Goal: Task Accomplishment & Management: Manage account settings

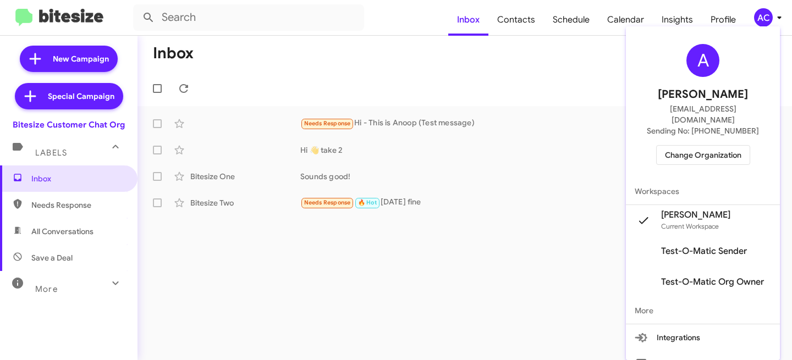
scroll to position [37, 0]
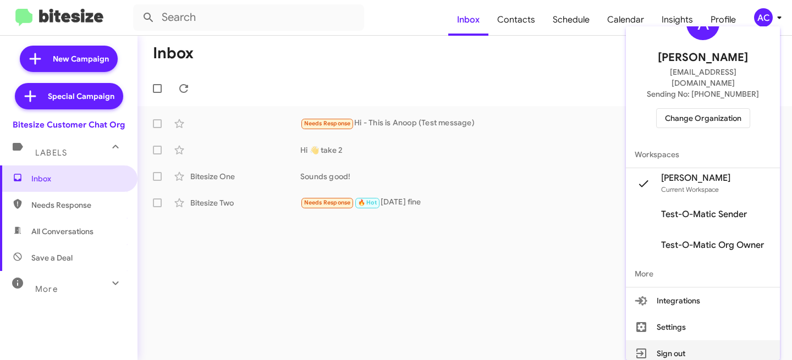
click at [694, 340] on button "Sign out" at bounding box center [703, 353] width 154 height 26
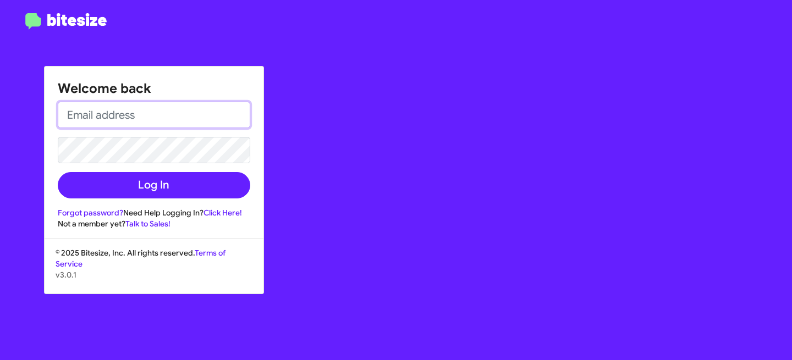
click at [179, 113] on input "email" at bounding box center [154, 115] width 192 height 26
type input "A"
type input "[EMAIL_ADDRESS][DOMAIN_NAME]"
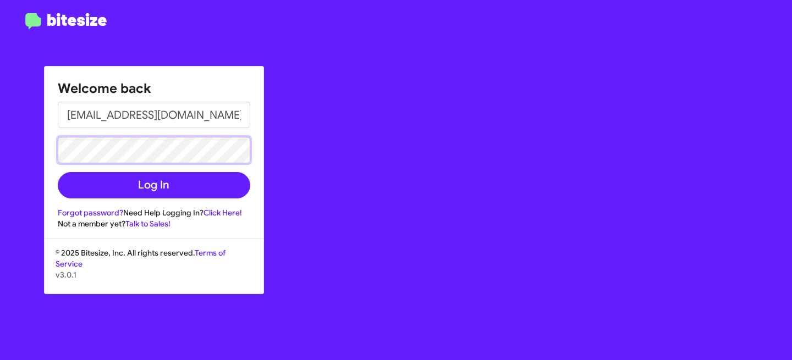
click at [58, 172] on button "Log In" at bounding box center [154, 185] width 192 height 26
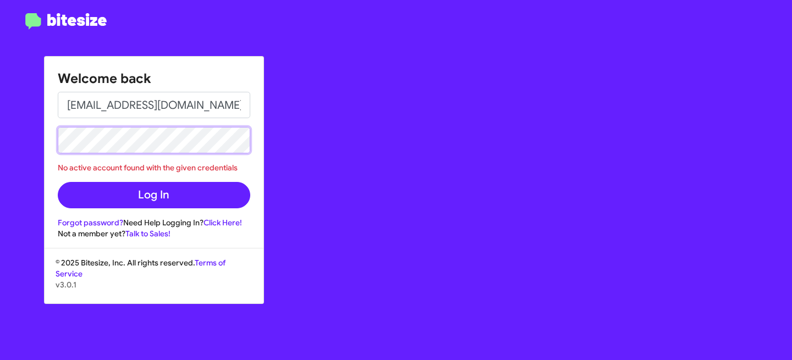
click at [20, 132] on div "Welcome back [EMAIL_ADDRESS][DOMAIN_NAME] No active account found with the give…" at bounding box center [396, 180] width 792 height 360
click at [58, 182] on button "Log In" at bounding box center [154, 195] width 192 height 26
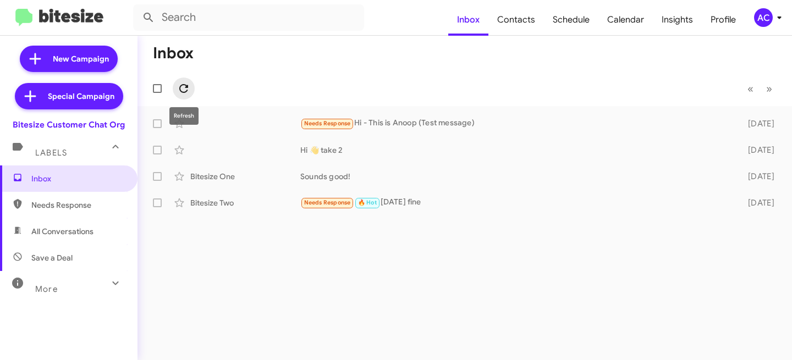
click at [182, 87] on icon at bounding box center [183, 88] width 13 height 13
